Goal: Information Seeking & Learning: Find specific fact

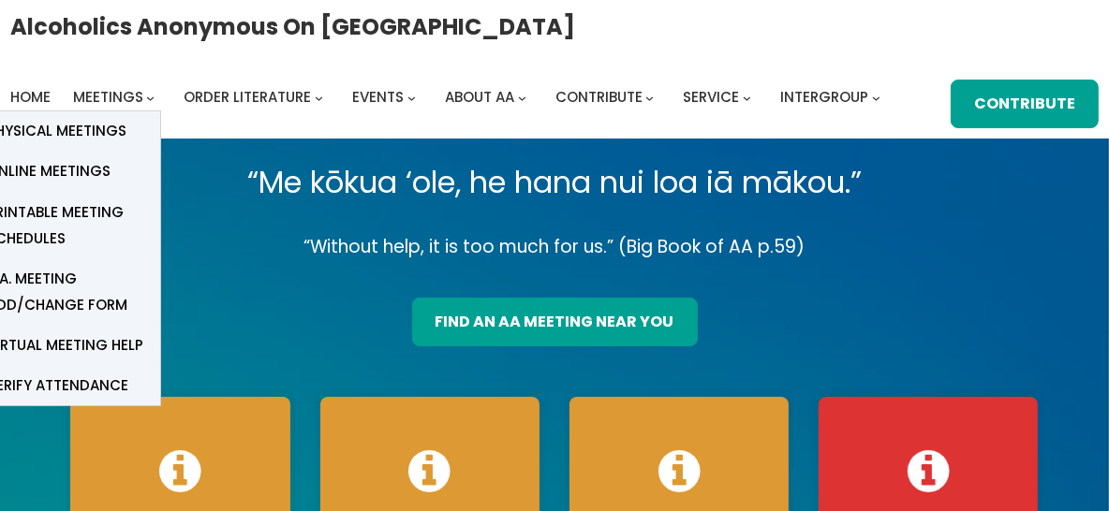
click at [87, 93] on span "Meetings" at bounding box center [108, 97] width 70 height 20
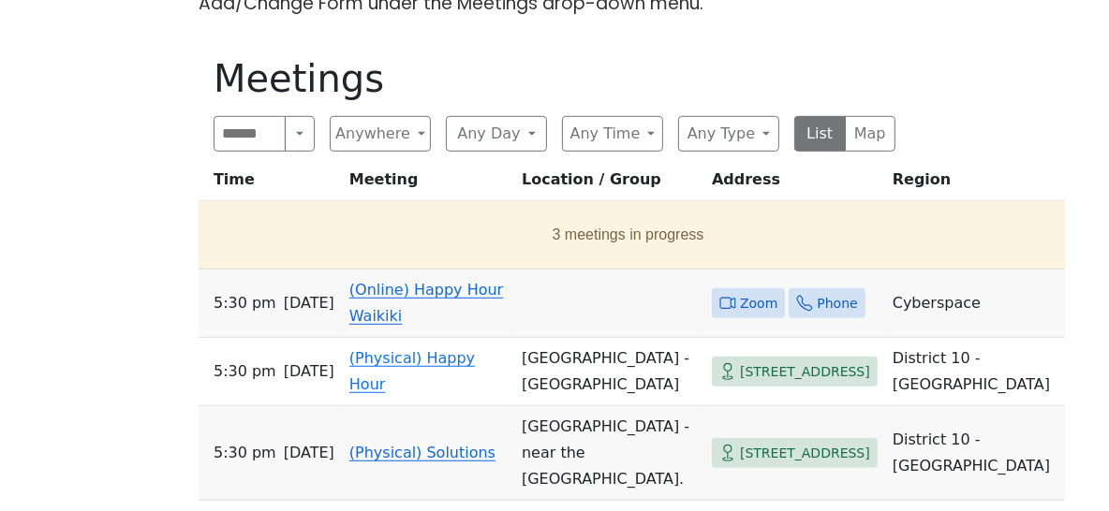
scroll to position [862, 0]
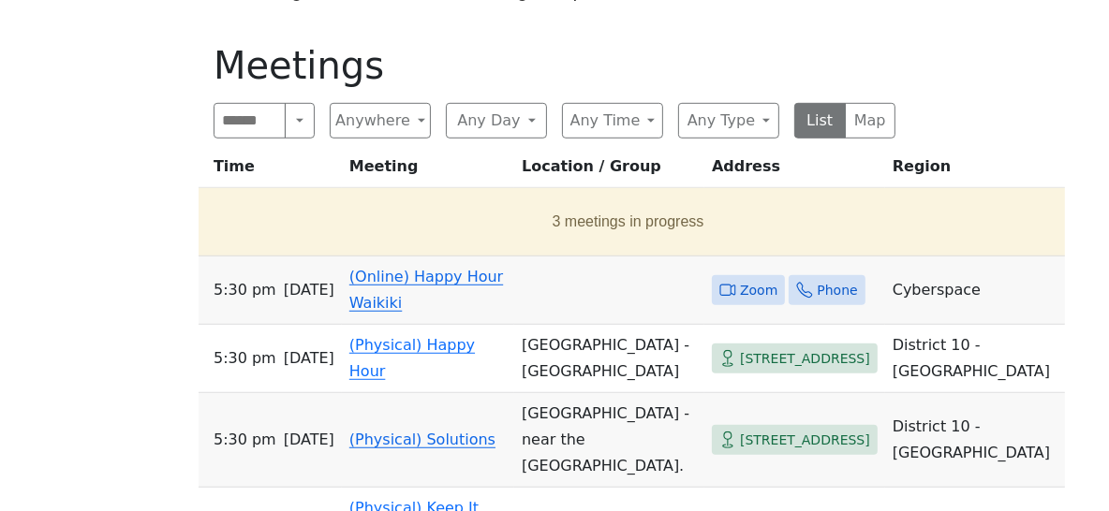
click at [441, 291] on link "(Online) Happy Hour Waikiki" at bounding box center [426, 290] width 154 height 44
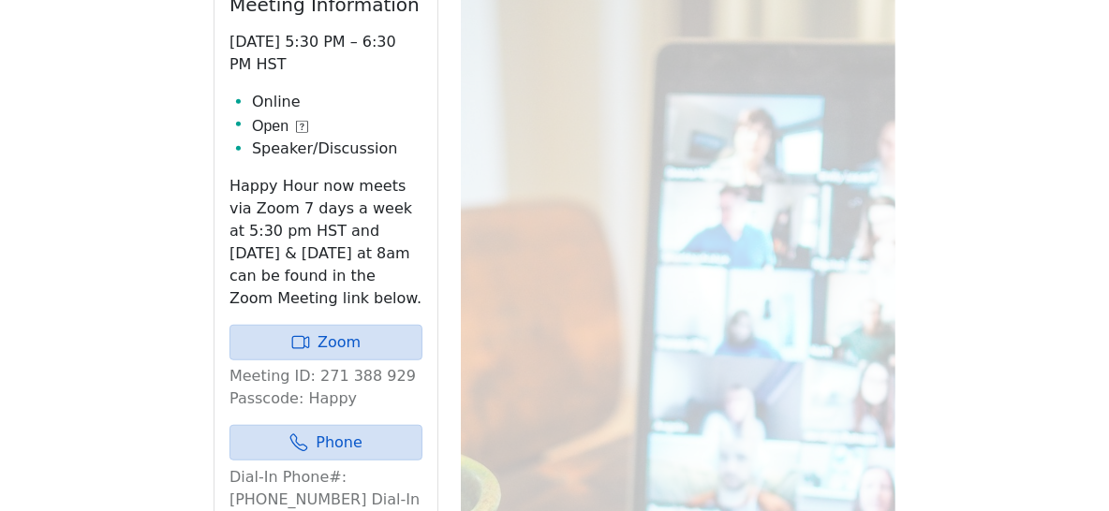
scroll to position [1105, 0]
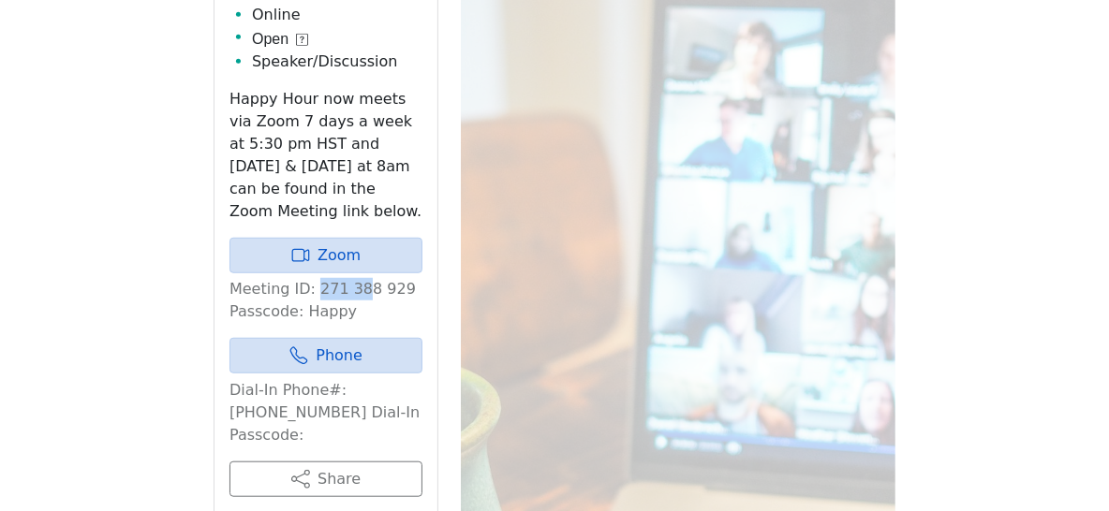
drag, startPoint x: 312, startPoint y: 292, endPoint x: 354, endPoint y: 298, distance: 42.5
click at [354, 298] on p "Meeting ID: 271 388 929 Passcode: Happy" at bounding box center [325, 300] width 193 height 45
click at [194, 283] on div "The Pioneer Group (Tues, 6:30, inside the Women’s Bld. at Central Union Church)…" at bounding box center [554, 173] width 998 height 1515
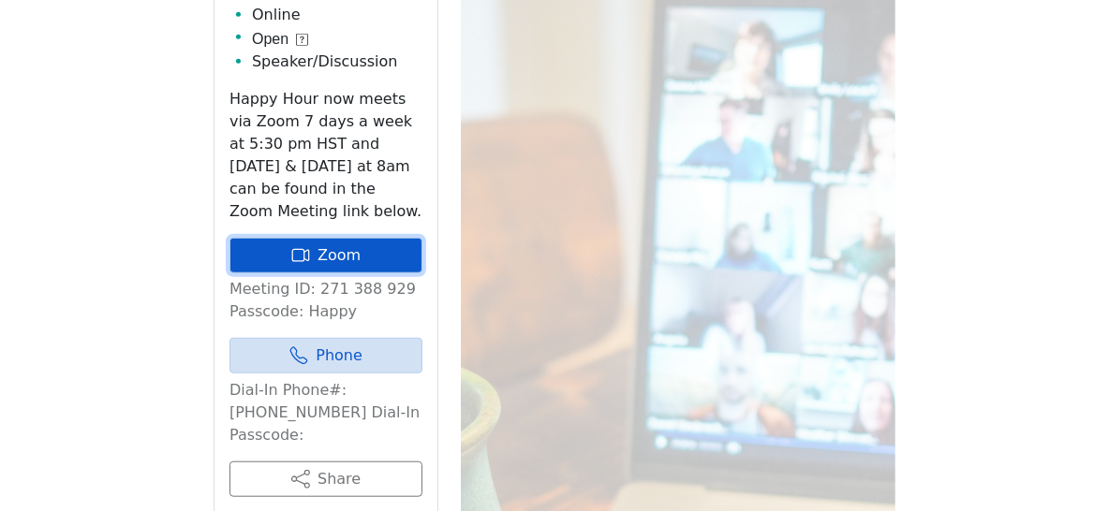
click at [348, 266] on link "Zoom" at bounding box center [325, 256] width 193 height 36
